Goal: Transaction & Acquisition: Purchase product/service

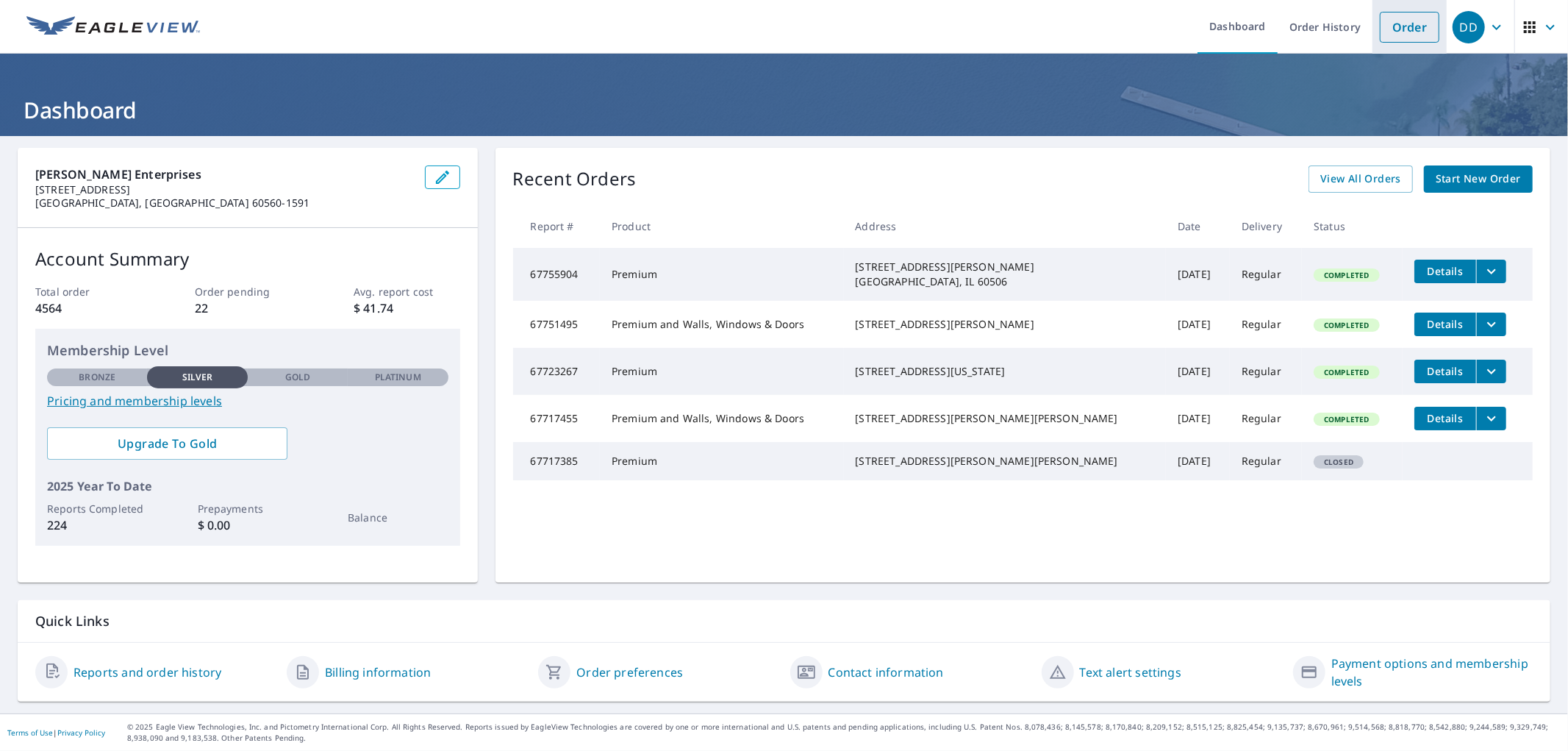
click at [1405, 38] on link "Order" at bounding box center [1410, 27] width 60 height 31
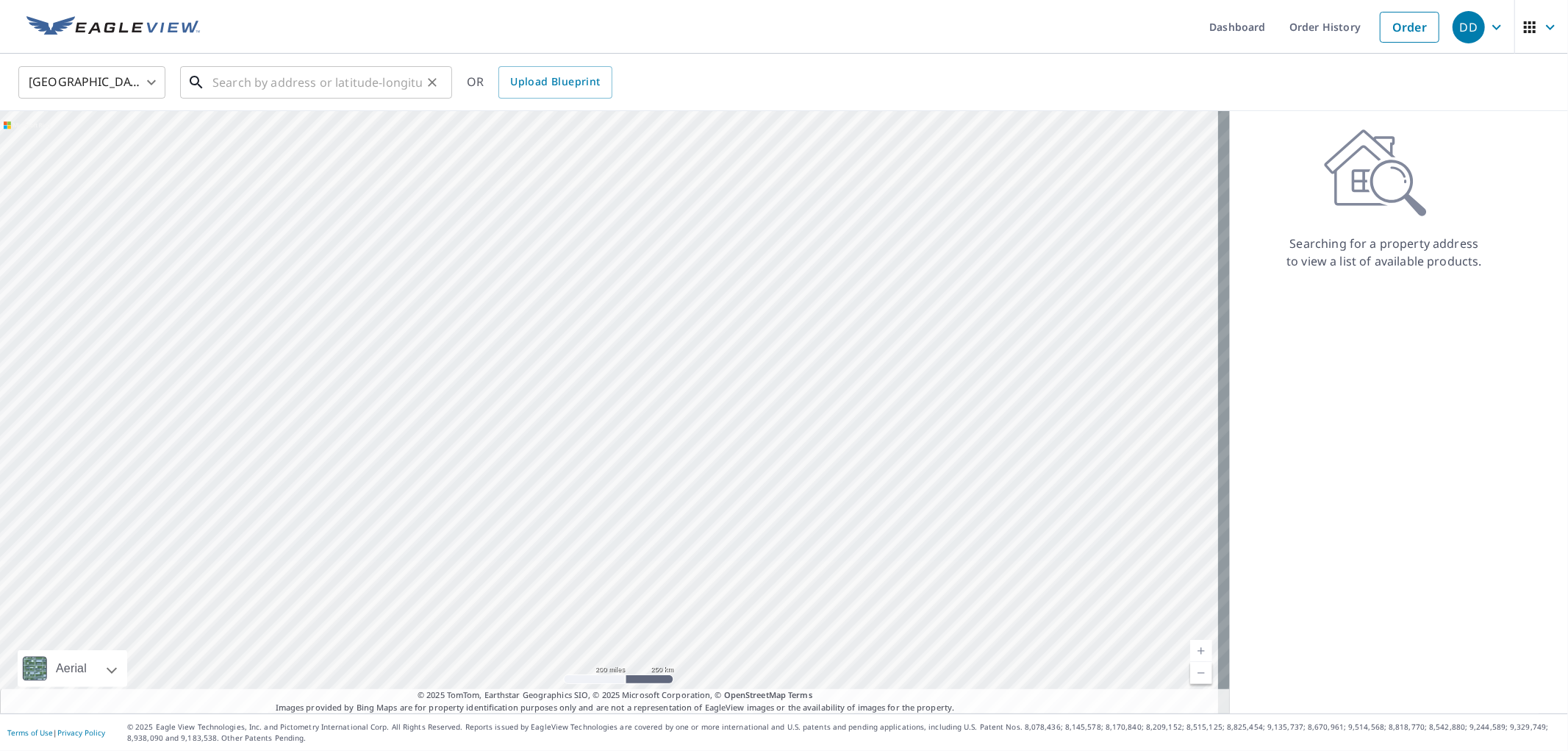
click at [300, 90] on input "text" at bounding box center [317, 82] width 209 height 41
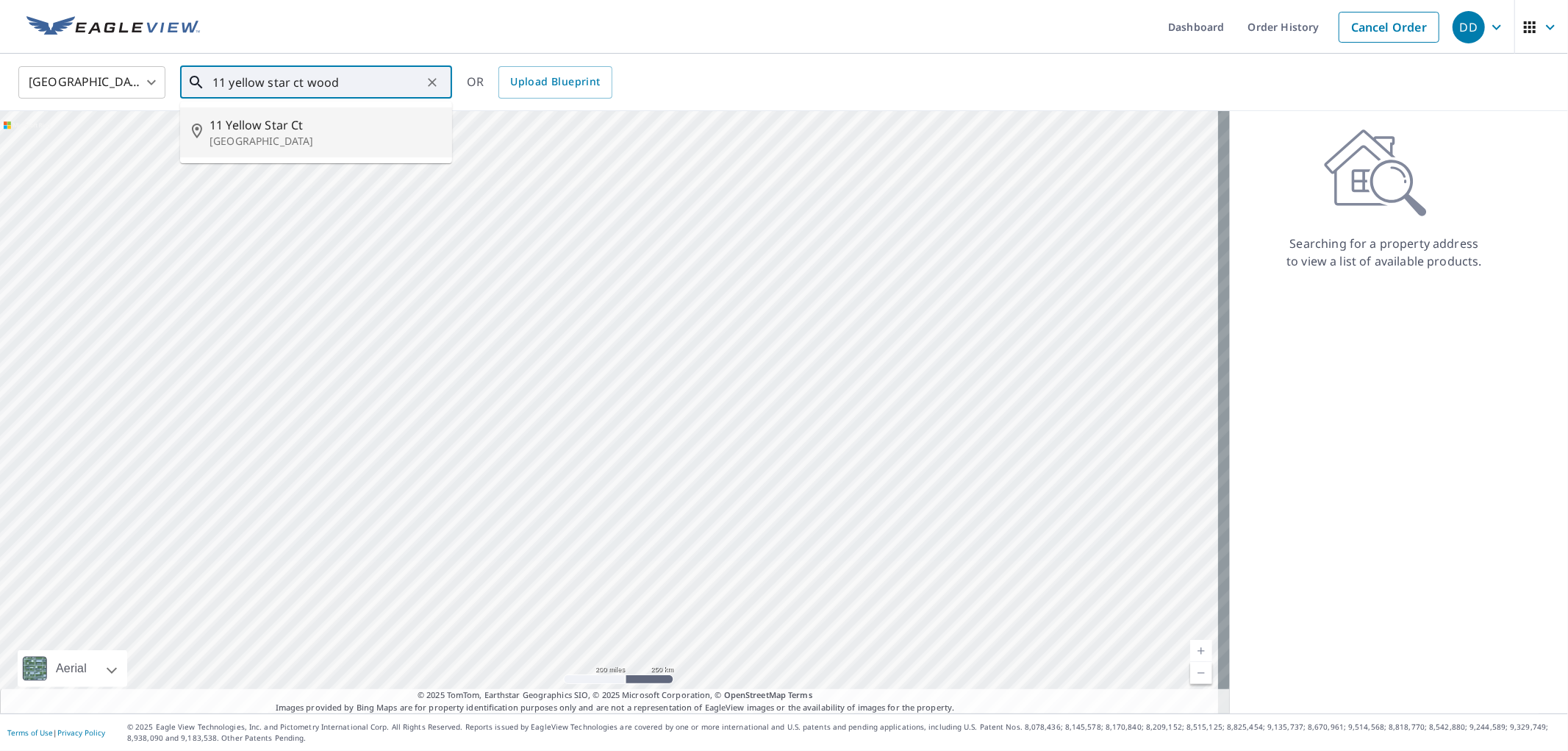
click at [294, 129] on span "11 Yellow Star Ct" at bounding box center [325, 125] width 231 height 18
type input "[STREET_ADDRESS]"
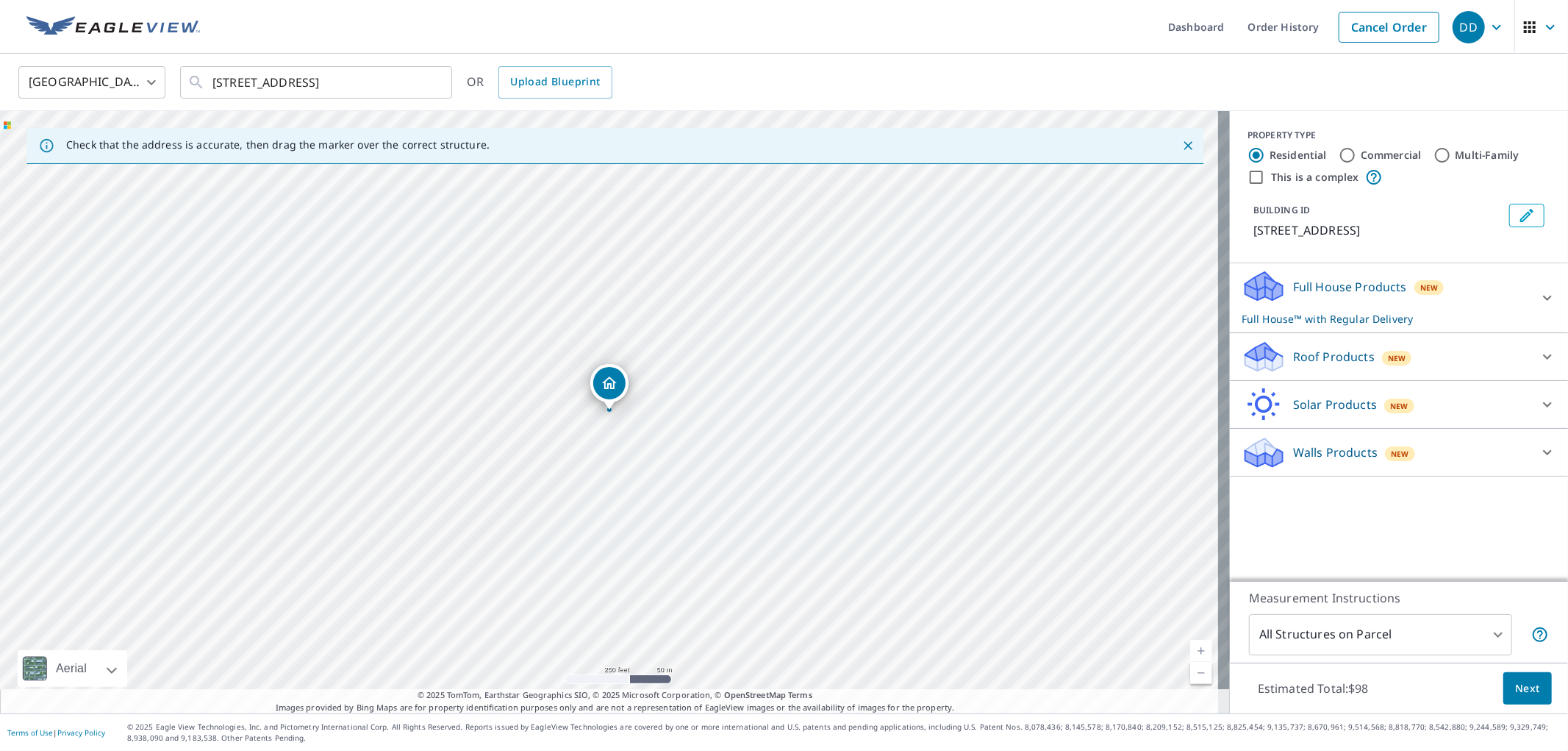
click at [1414, 373] on div "Roof Products New" at bounding box center [1398, 357] width 314 height 36
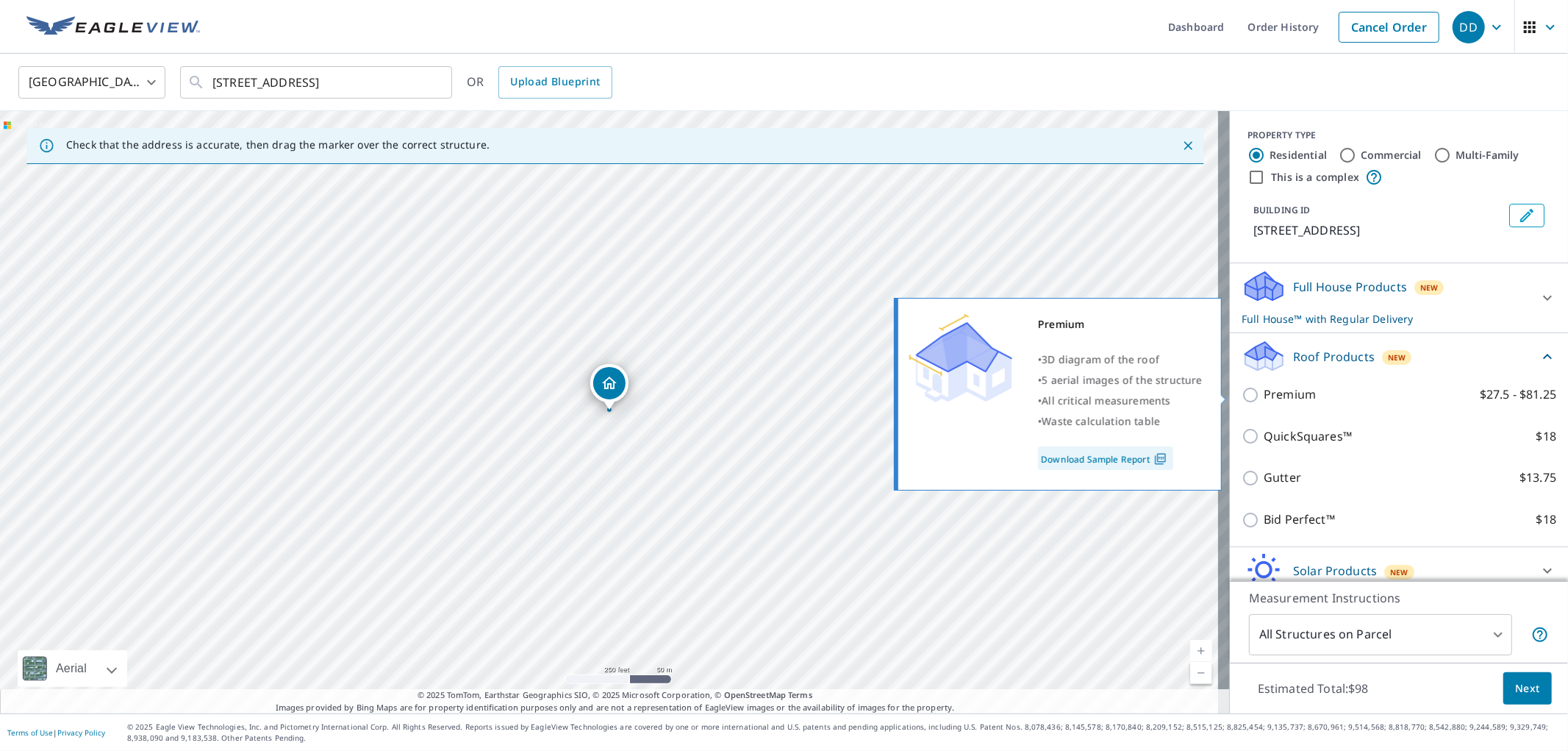
click at [1288, 395] on p "Premium" at bounding box center [1290, 394] width 53 height 19
click at [1264, 395] on input "Premium $27.5 - $81.25" at bounding box center [1252, 395] width 22 height 18
checkbox input "true"
checkbox input "false"
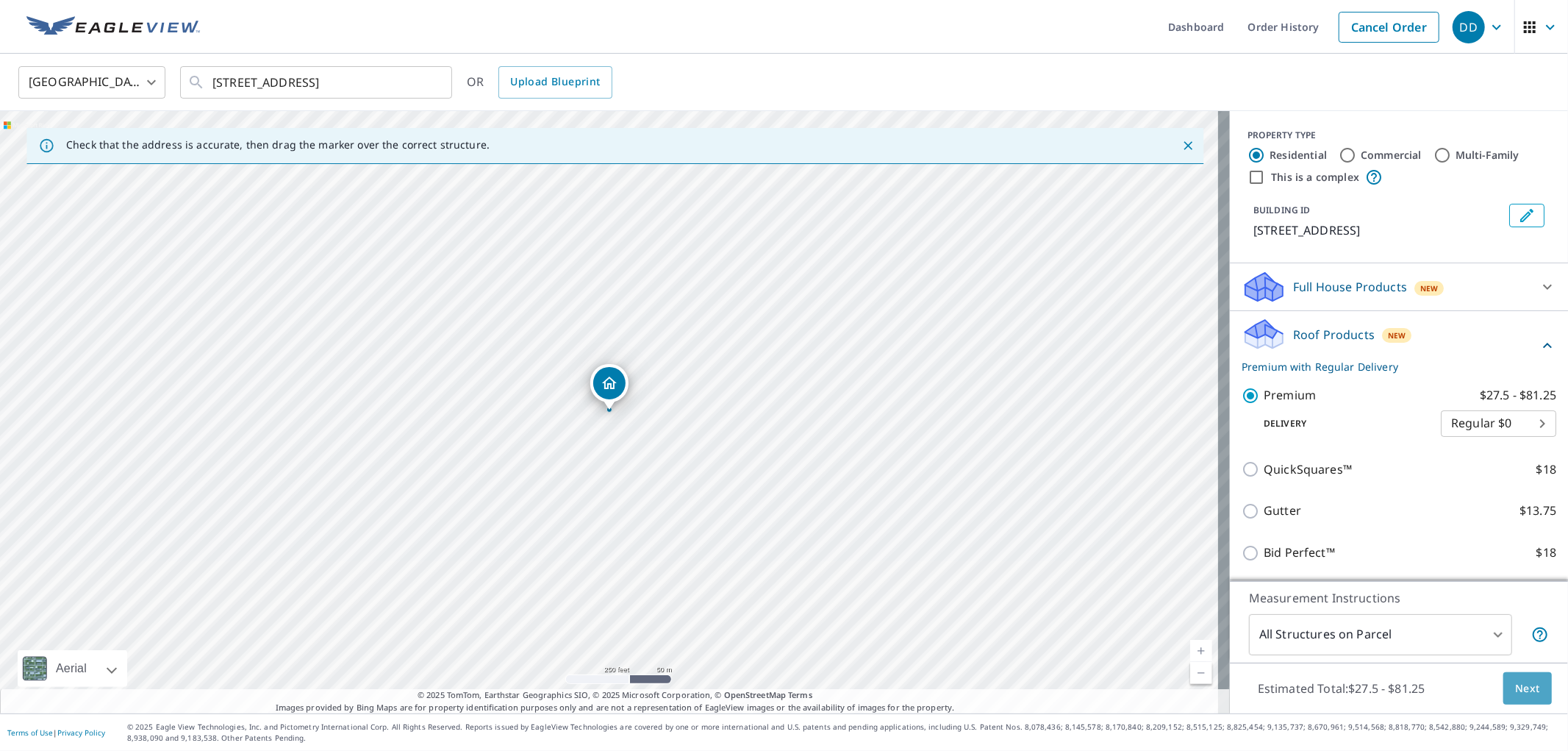
click at [1516, 685] on span "Next" at bounding box center [1528, 688] width 25 height 19
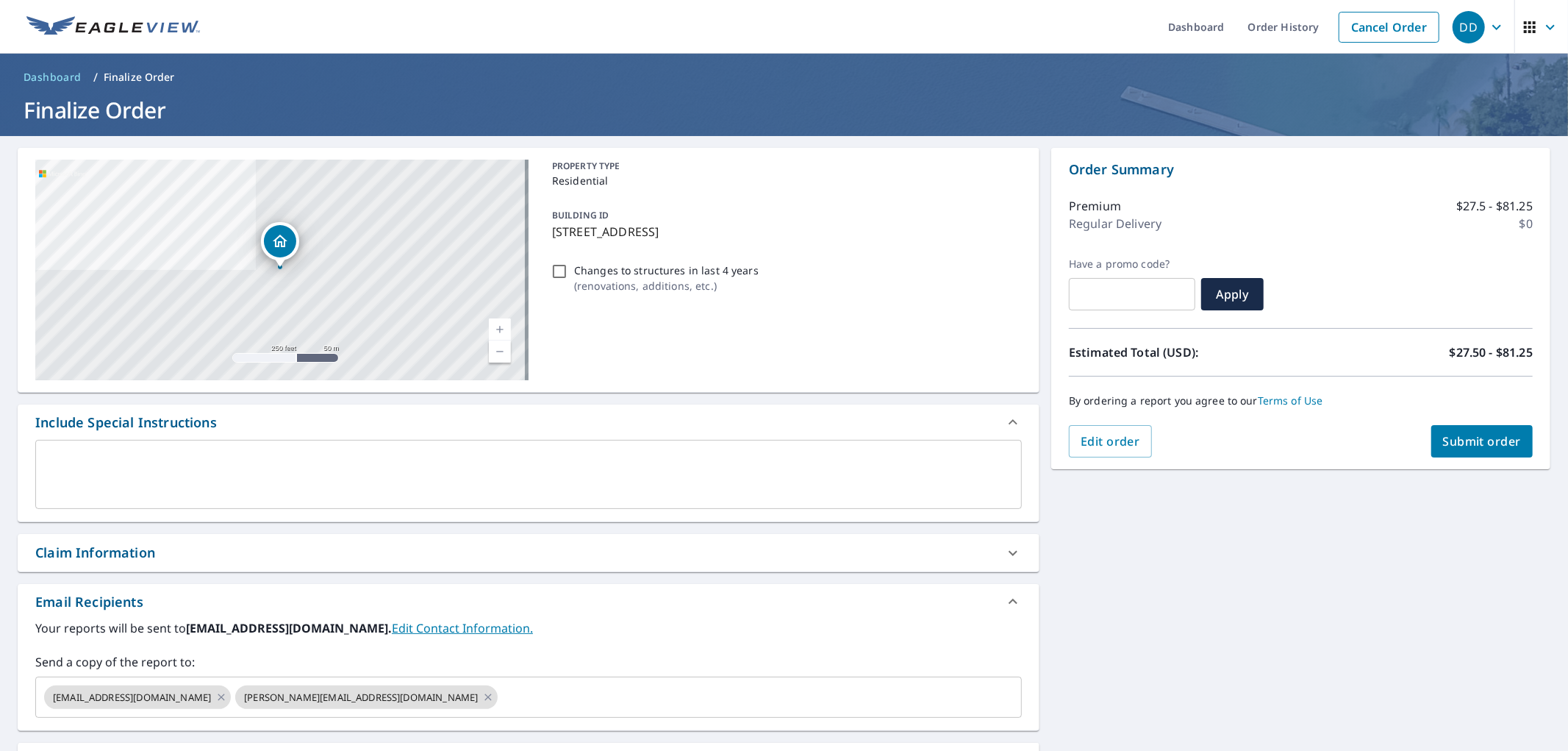
click at [1448, 437] on span "Submit order" at bounding box center [1482, 441] width 78 height 16
checkbox input "true"
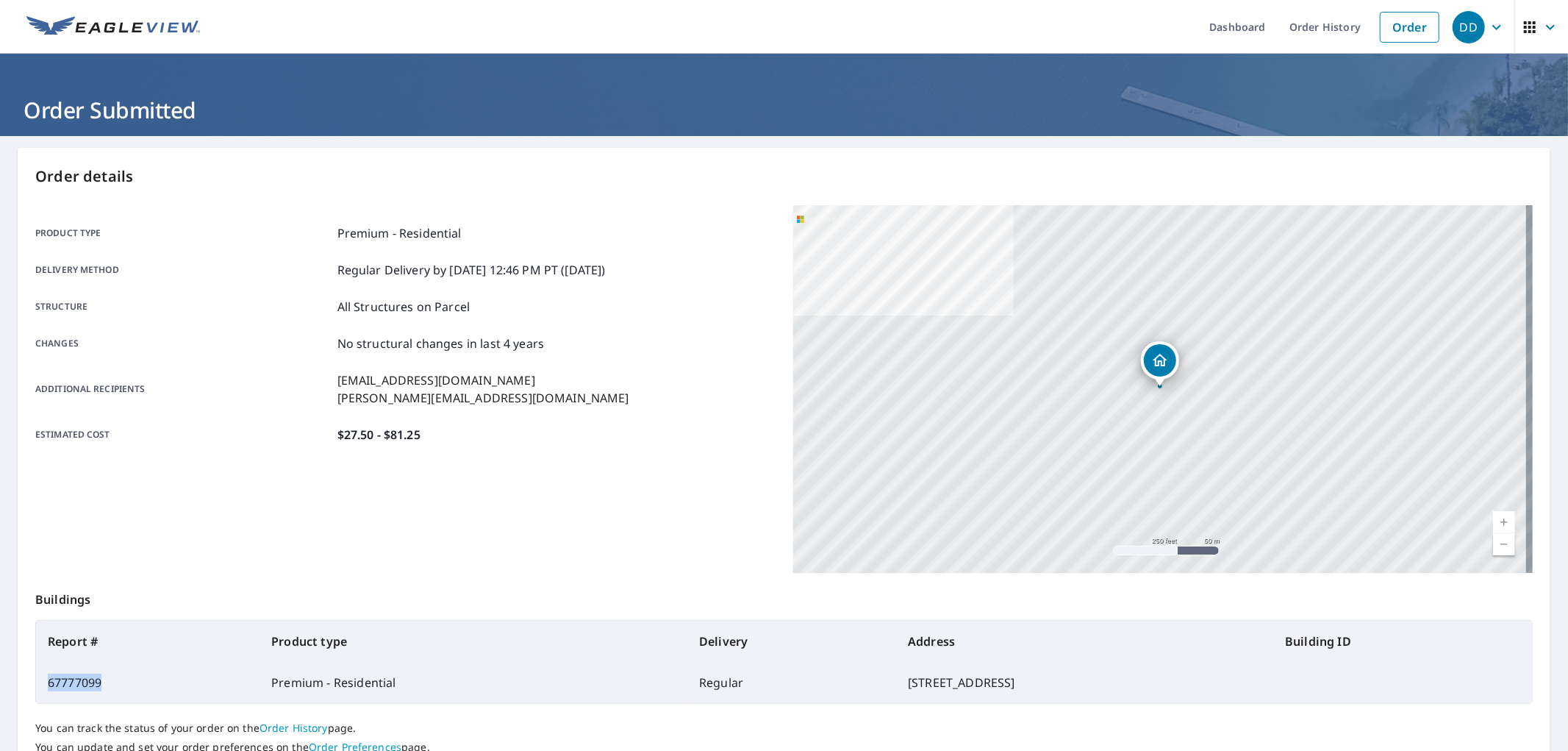
drag, startPoint x: 91, startPoint y: 685, endPoint x: 50, endPoint y: 682, distance: 41.1
click at [50, 682] on td "67777099" at bounding box center [148, 682] width 224 height 41
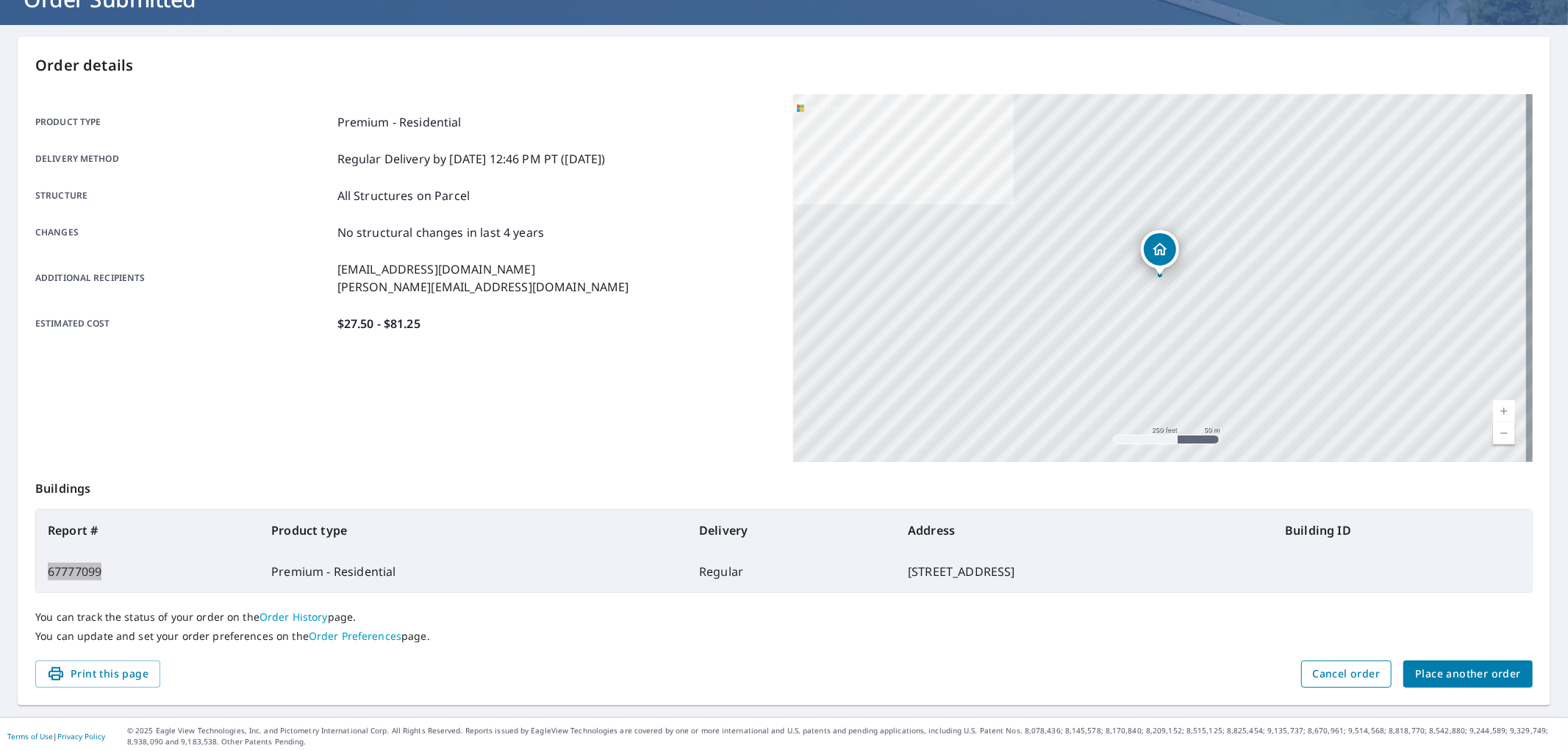
scroll to position [114, 0]
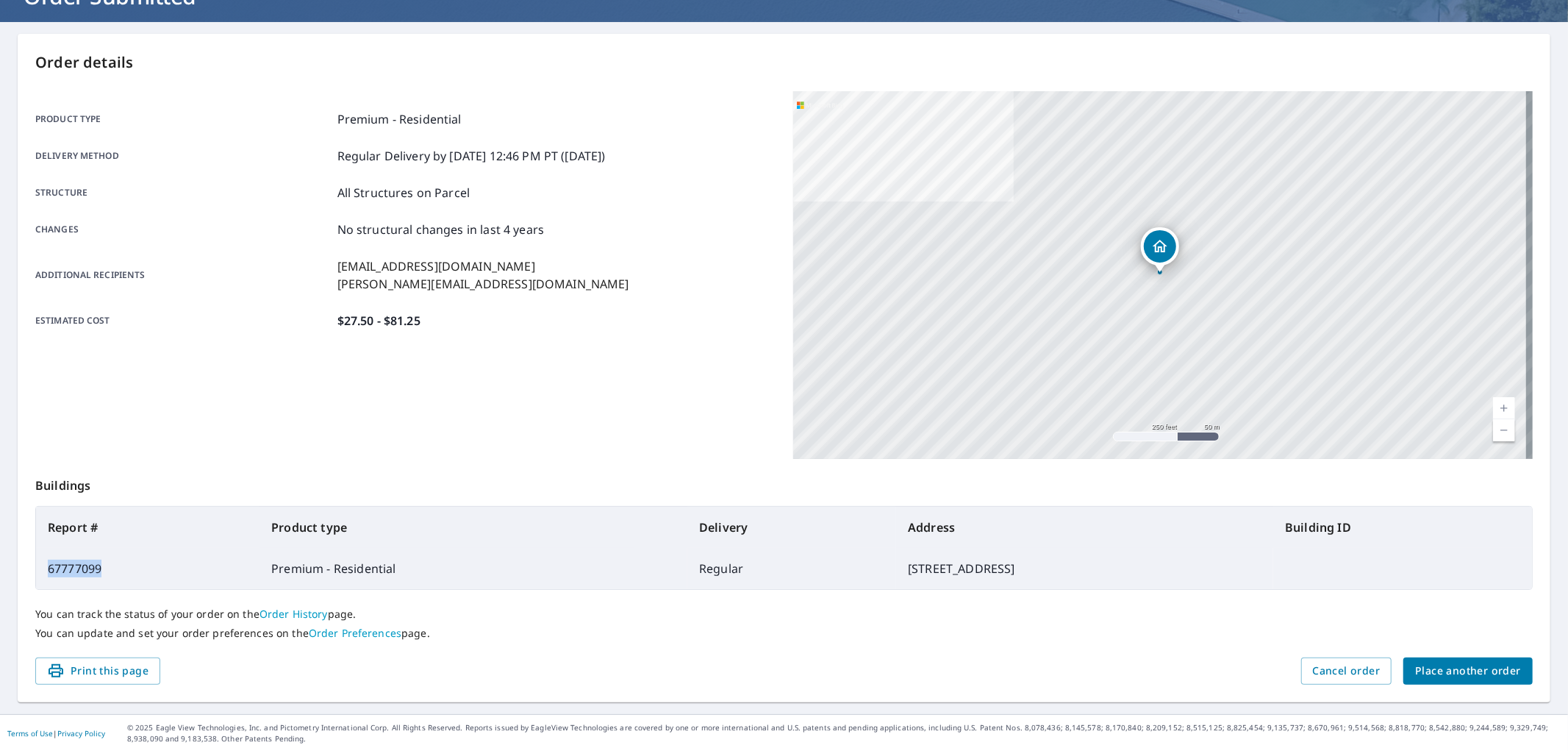
click at [1471, 664] on span "Place another order" at bounding box center [1468, 671] width 106 height 19
